Goal: Find specific page/section: Find specific page/section

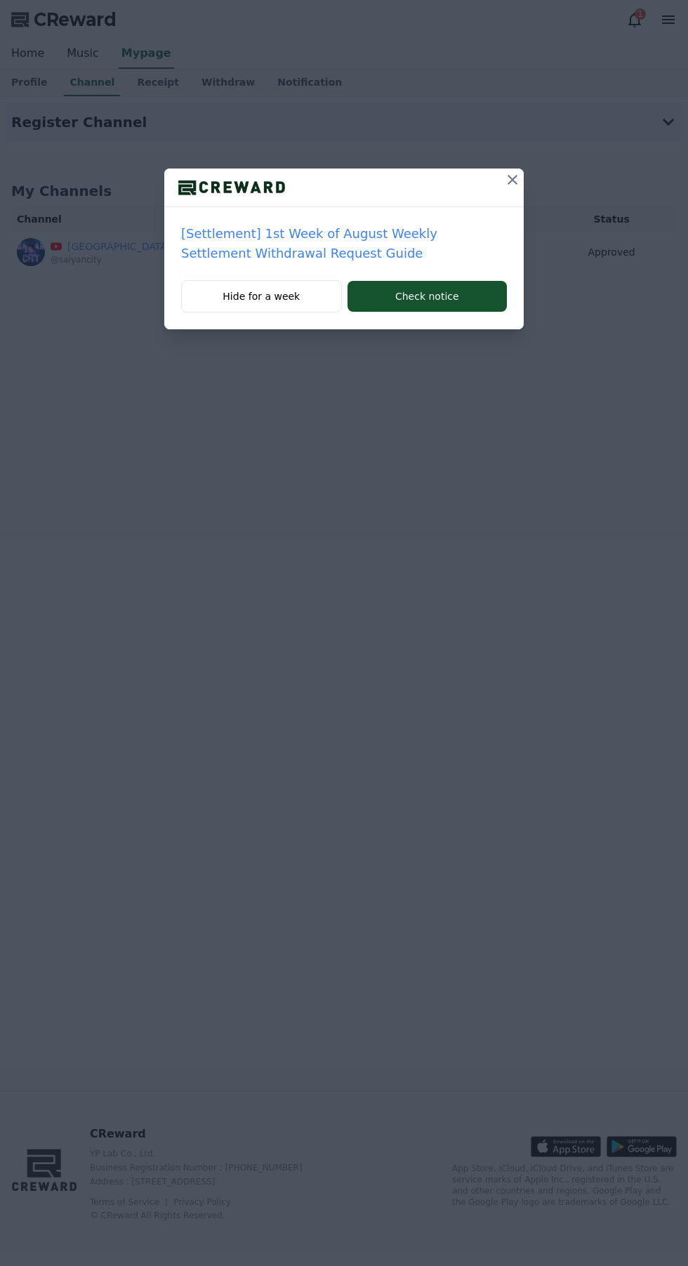
click at [549, 169] on div "[Settlement] 1st Week of August Weekly Settlement Withdrawal Request Guide Hide…" at bounding box center [344, 176] width 688 height 352
click at [513, 180] on icon at bounding box center [513, 180] width 10 height 10
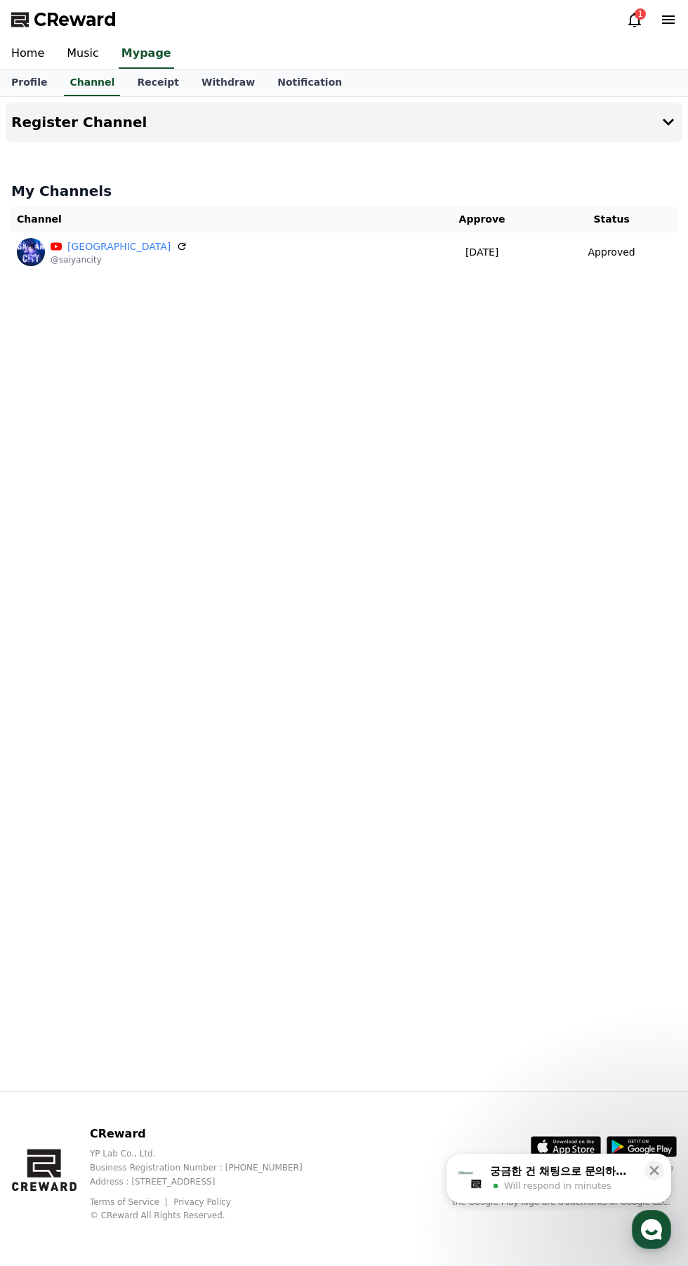
click at [86, 22] on span "CReward" at bounding box center [75, 19] width 83 height 22
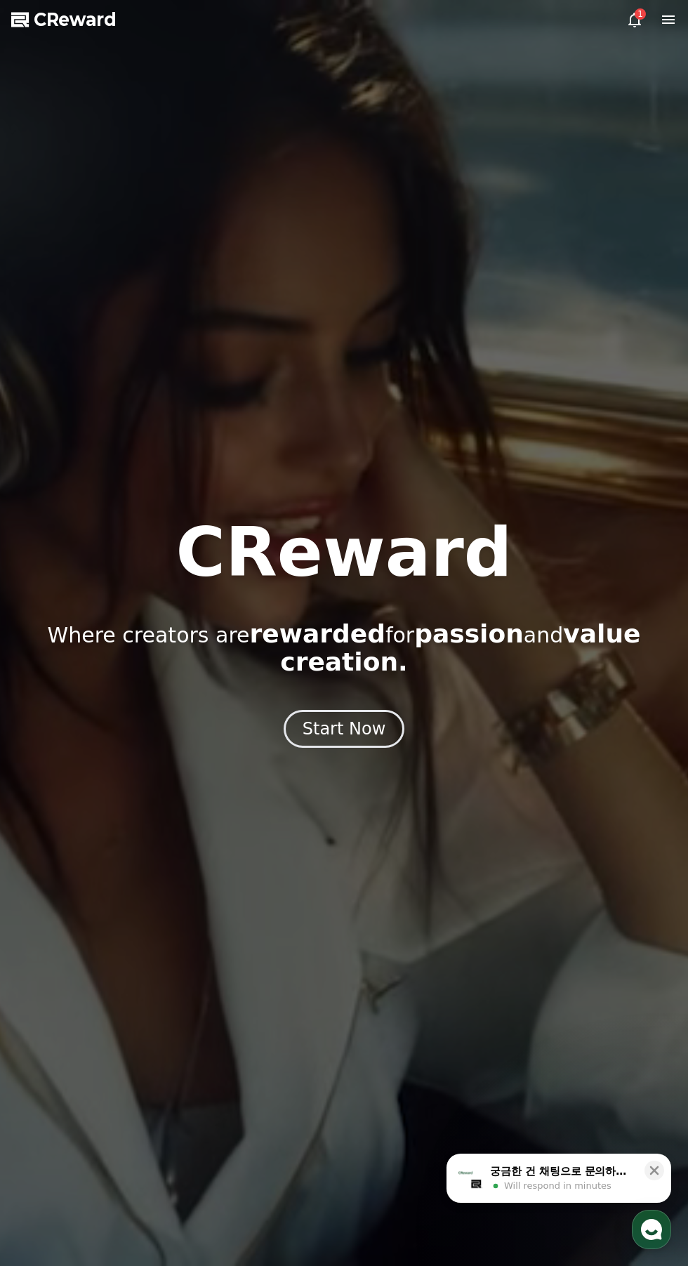
click at [625, 1] on div at bounding box center [344, 633] width 688 height 1266
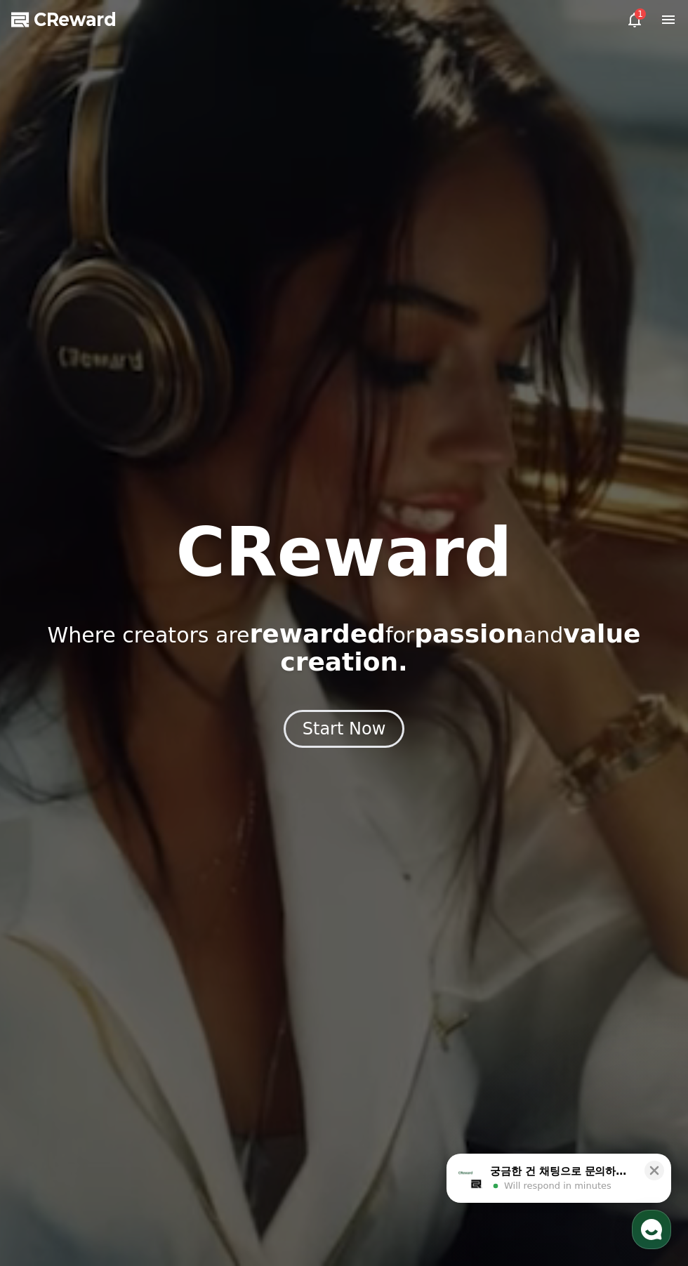
click at [635, 20] on icon at bounding box center [635, 19] width 17 height 17
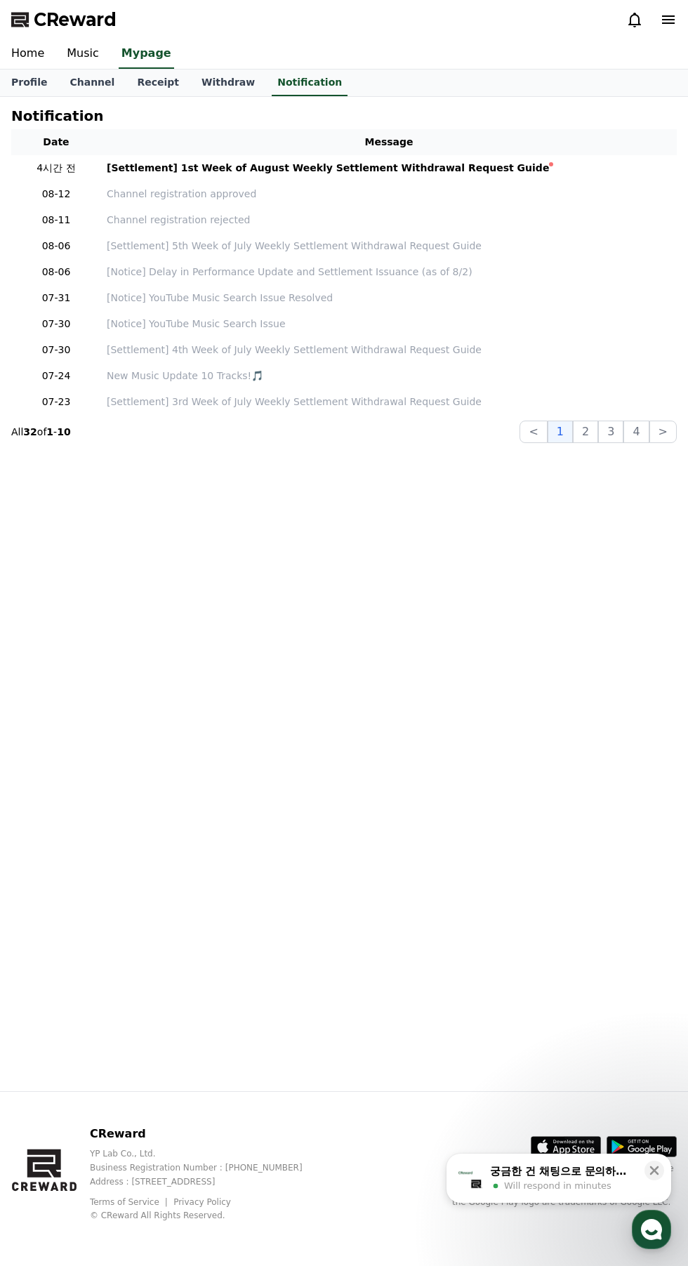
click at [75, 46] on link "Music" at bounding box center [82, 53] width 55 height 29
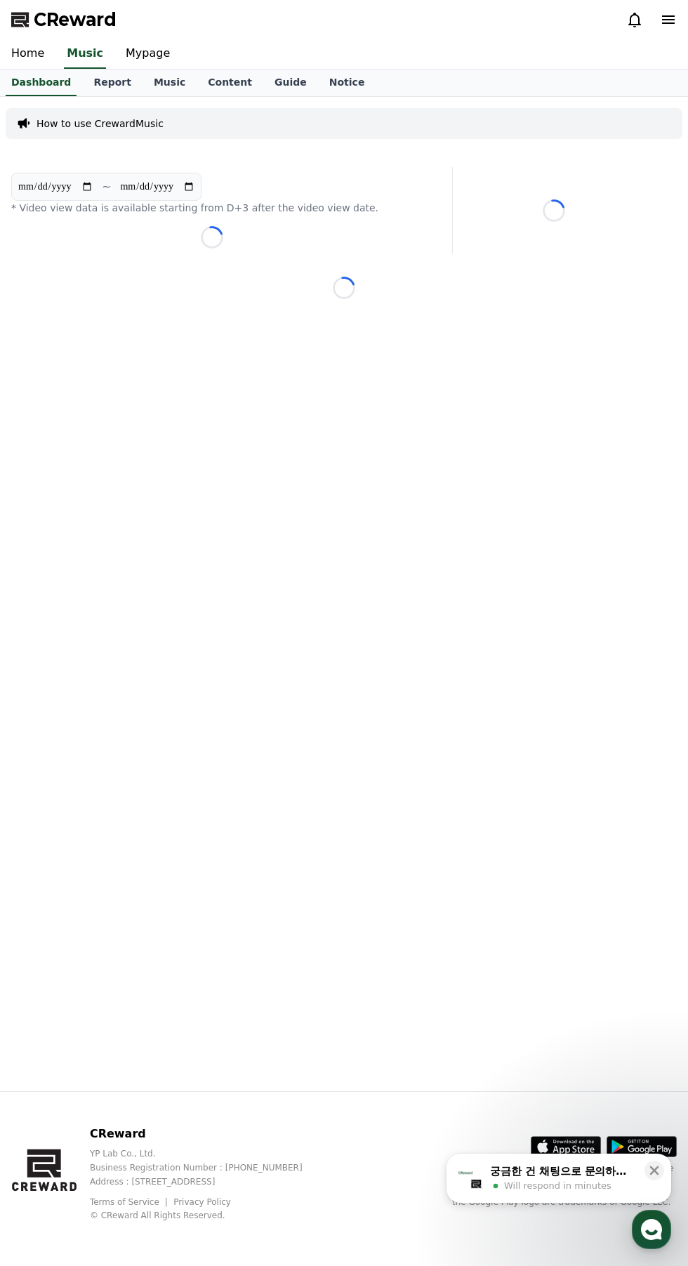
click at [115, 81] on link "Report" at bounding box center [112, 83] width 60 height 27
